Goal: Task Accomplishment & Management: Manage account settings

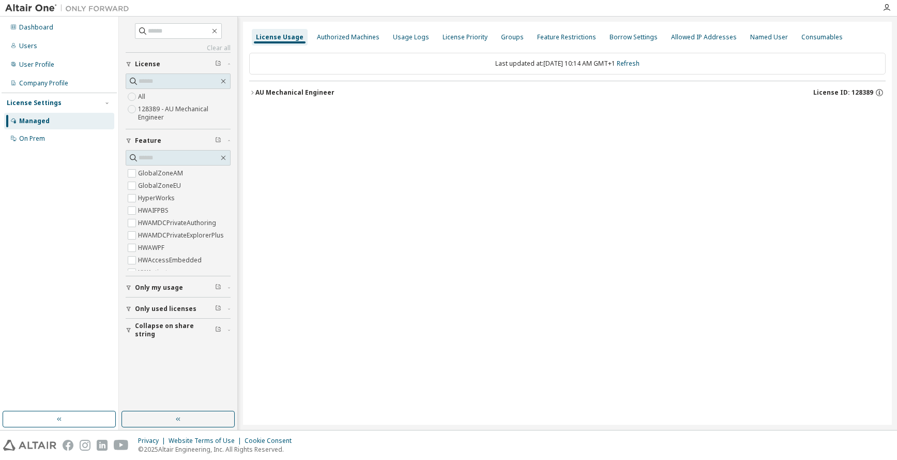
click at [251, 90] on icon "button" at bounding box center [252, 92] width 6 height 6
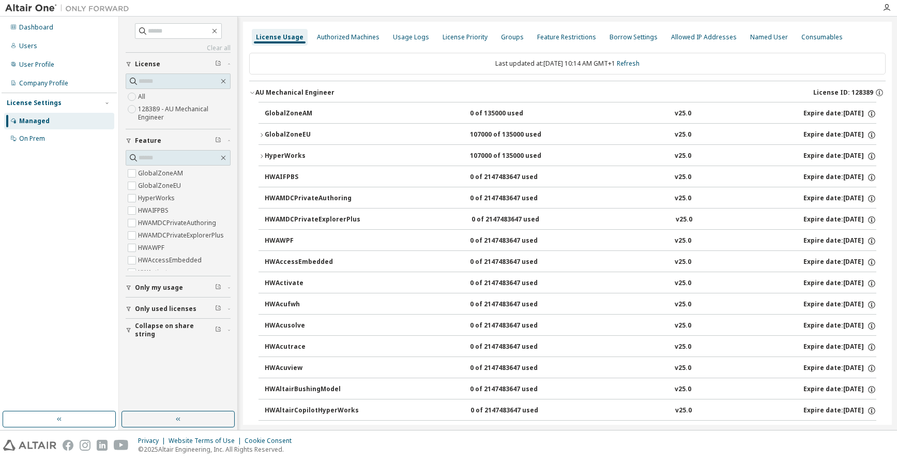
click at [263, 133] on icon "button" at bounding box center [261, 135] width 6 height 6
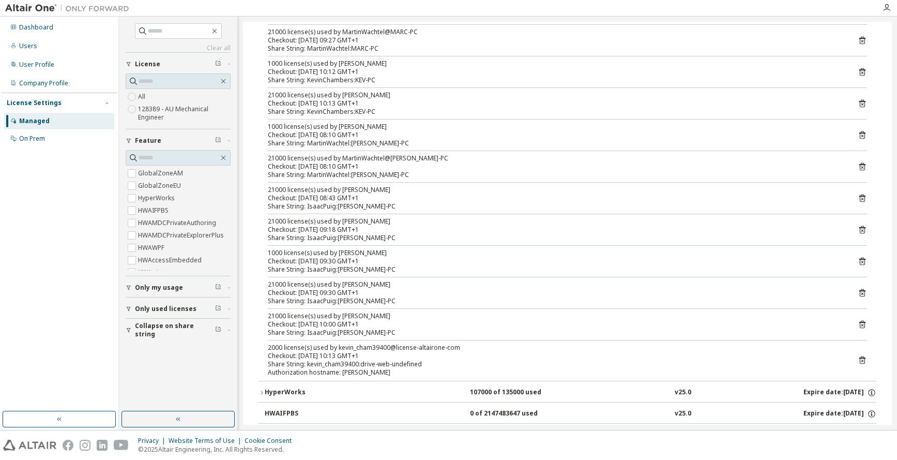
scroll to position [310, 0]
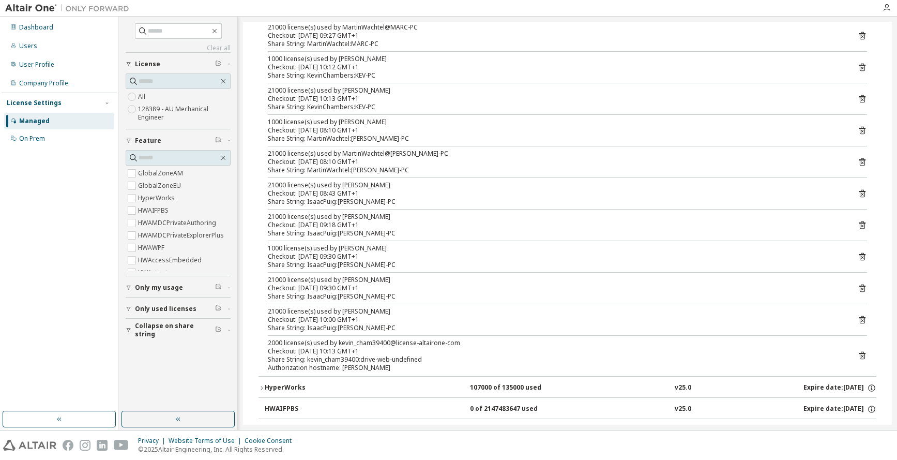
click at [169, 327] on span "Collapse on share string" at bounding box center [175, 330] width 80 height 17
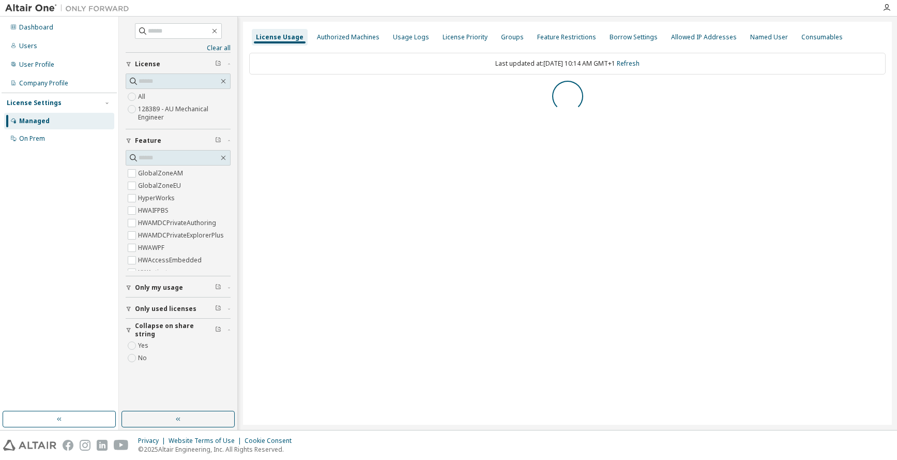
scroll to position [0, 0]
click at [251, 93] on icon "button" at bounding box center [252, 92] width 6 height 6
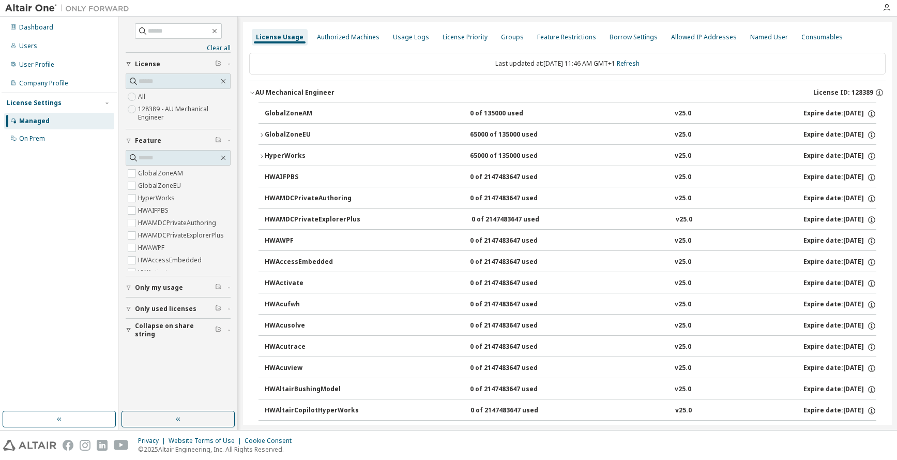
click at [260, 131] on button "GlobalZoneEU 65000 of 135000 used v25.0 Expire date: 2025-11-30" at bounding box center [567, 135] width 618 height 23
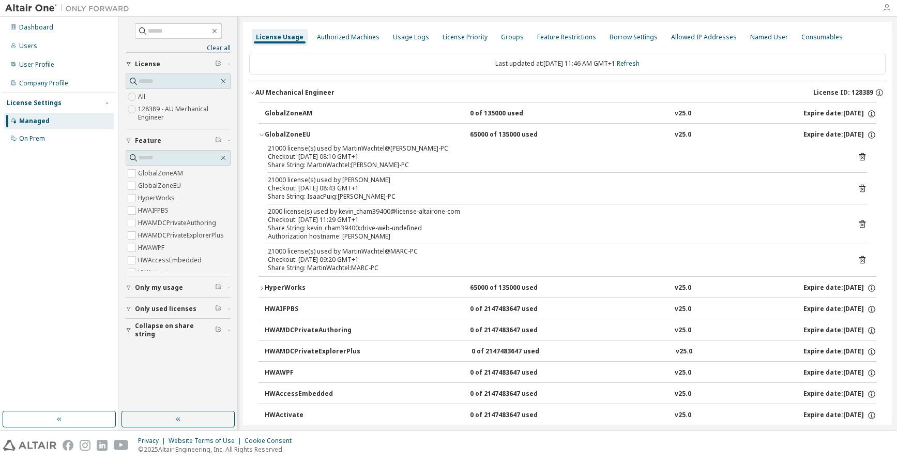
click at [886, 8] on icon "button" at bounding box center [886, 8] width 8 height 8
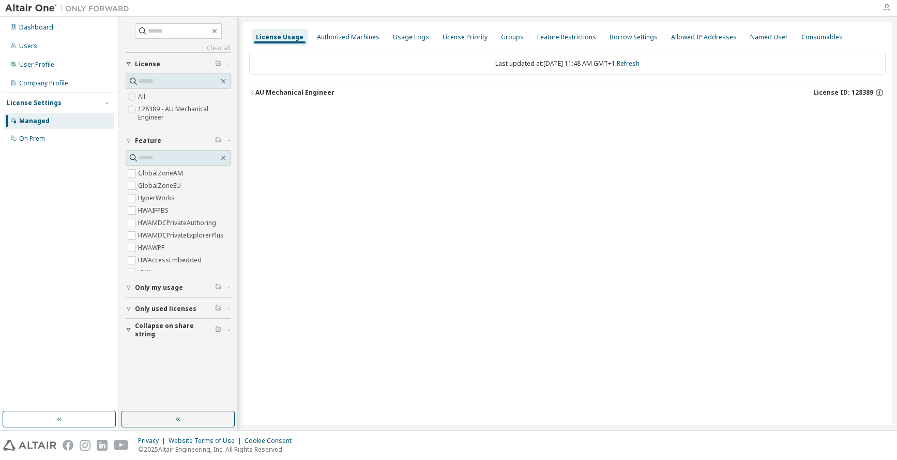
click at [885, 5] on icon "button" at bounding box center [886, 8] width 8 height 8
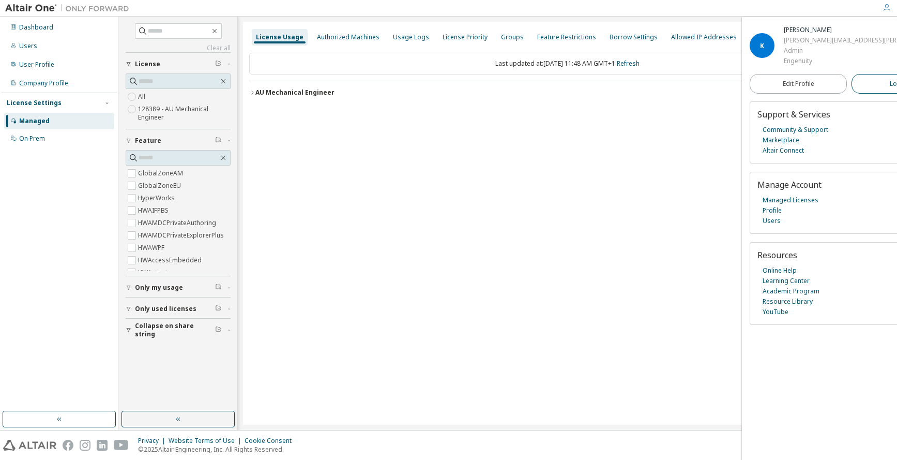
click at [890, 79] on span "Logout" at bounding box center [900, 84] width 21 height 10
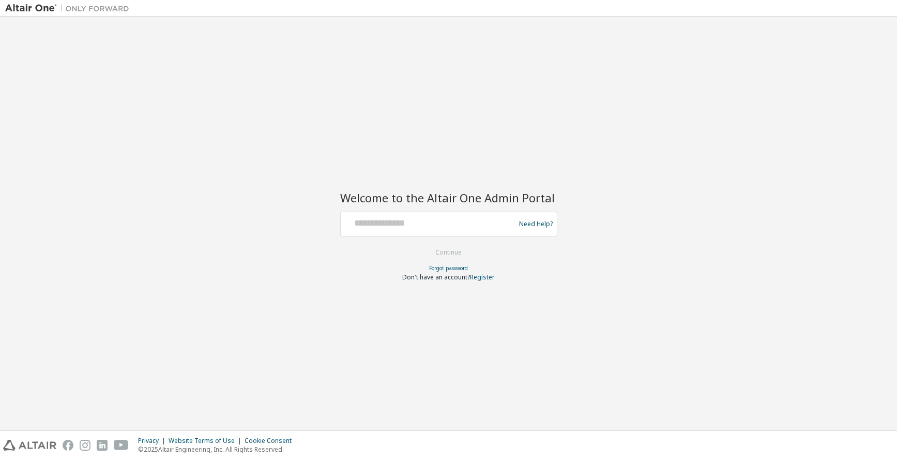
click at [686, 159] on div "Welcome to the Altair One Admin Portal Need Help? Please make sure that you pro…" at bounding box center [448, 223] width 886 height 403
click at [426, 222] on input "text" at bounding box center [429, 221] width 169 height 15
type input "**********"
click at [458, 251] on button "Continue" at bounding box center [448, 252] width 48 height 16
